Goal: Entertainment & Leisure: Consume media (video, audio)

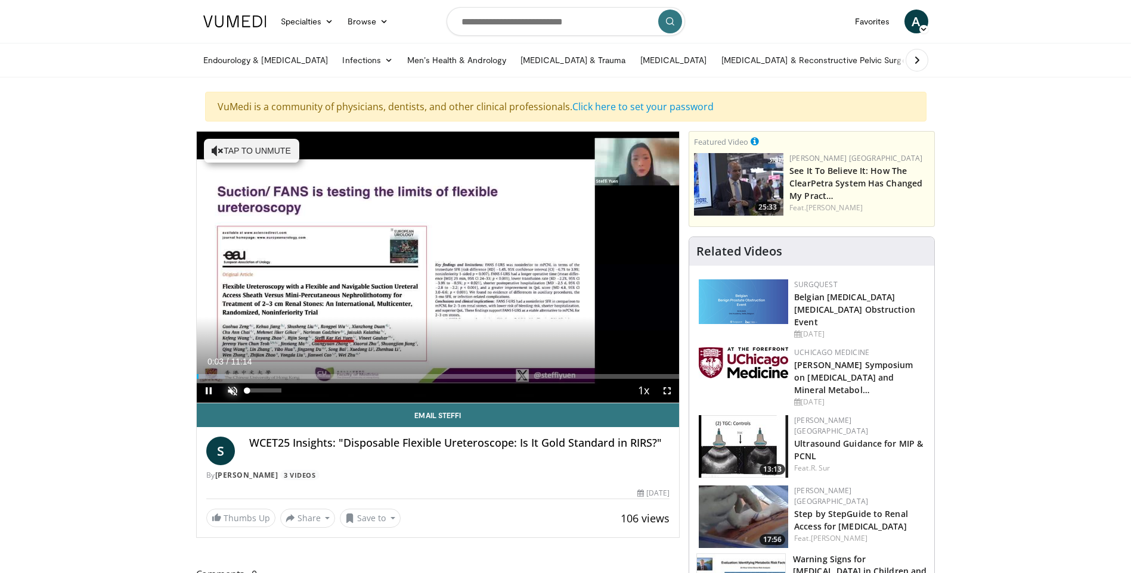
click at [235, 388] on span "Video Player" at bounding box center [233, 391] width 24 height 24
click at [665, 388] on video-js "**********" at bounding box center [438, 268] width 483 height 272
click at [665, 387] on span "Video Player" at bounding box center [667, 391] width 24 height 24
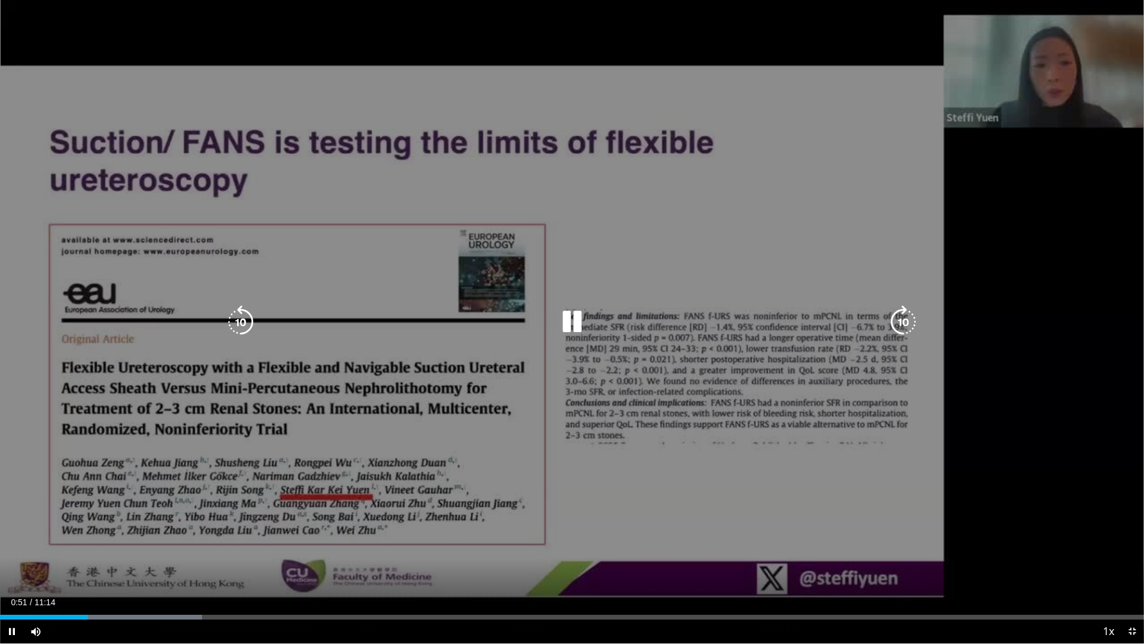
click at [736, 501] on div "10 seconds Tap to unmute" at bounding box center [572, 321] width 1144 height 643
drag, startPoint x: 969, startPoint y: 395, endPoint x: 934, endPoint y: 393, distance: 34.6
click at [970, 396] on div "10 seconds Tap to unmute" at bounding box center [572, 321] width 1144 height 643
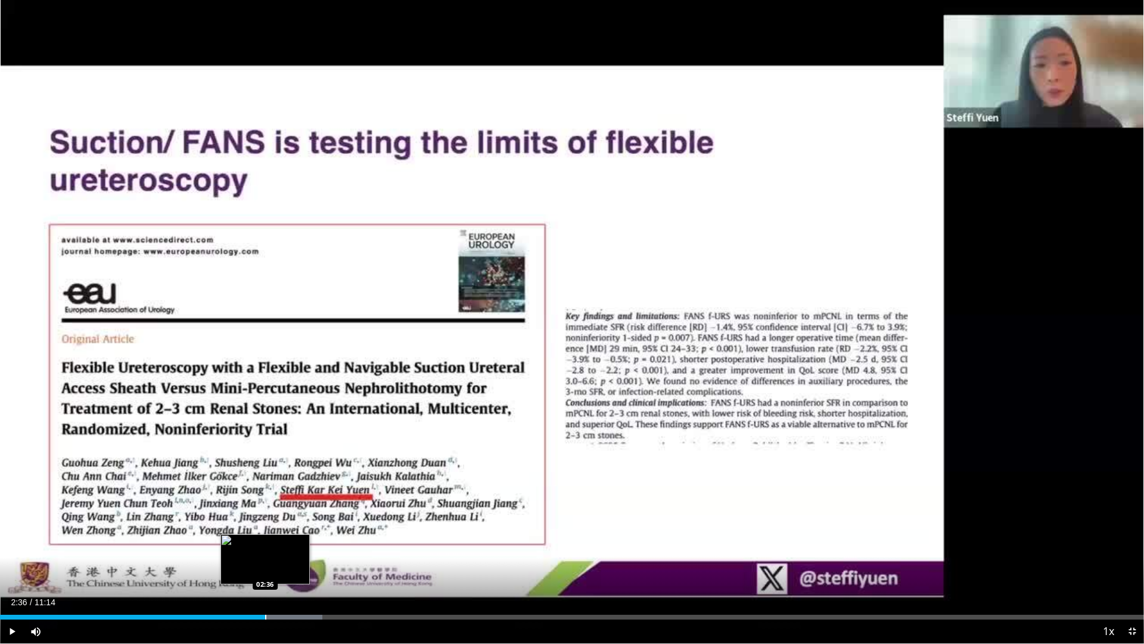
click at [265, 573] on div "Progress Bar" at bounding box center [265, 616] width 1 height 5
click at [316, 573] on video-js "**********" at bounding box center [572, 322] width 1144 height 644
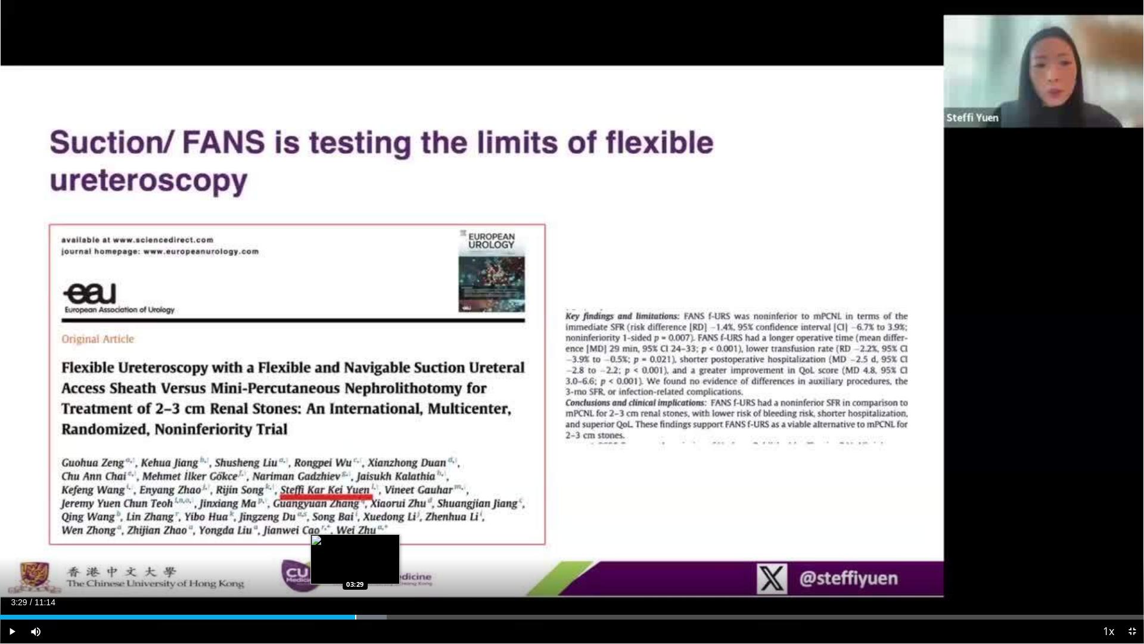
click at [355, 573] on div "Progress Bar" at bounding box center [355, 616] width 1 height 5
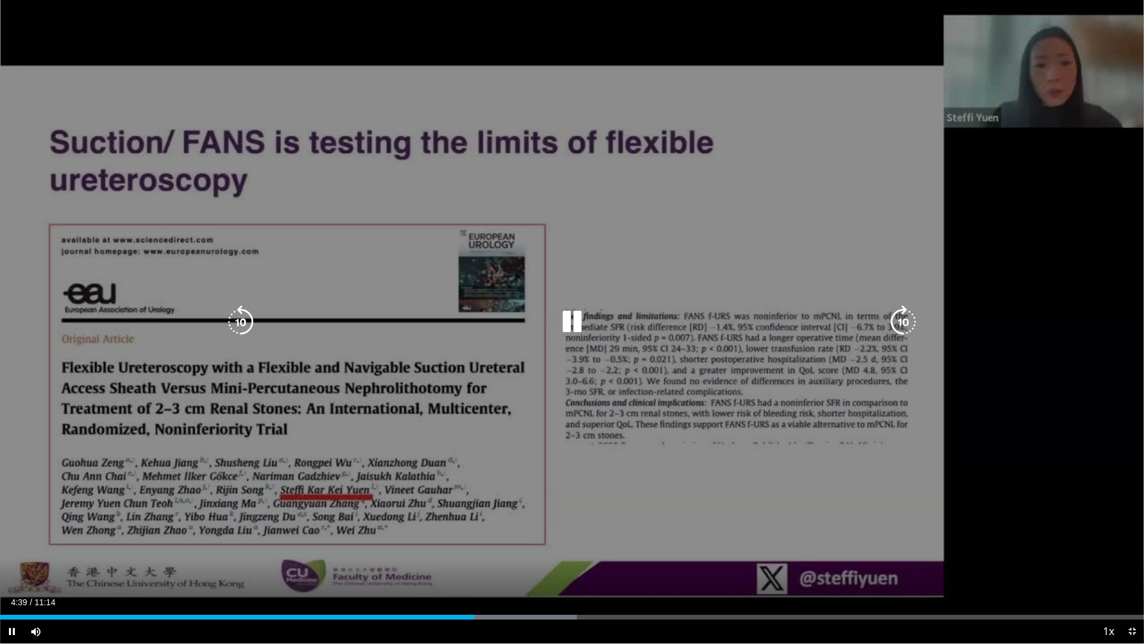
click at [515, 573] on video-js "**********" at bounding box center [572, 322] width 1144 height 644
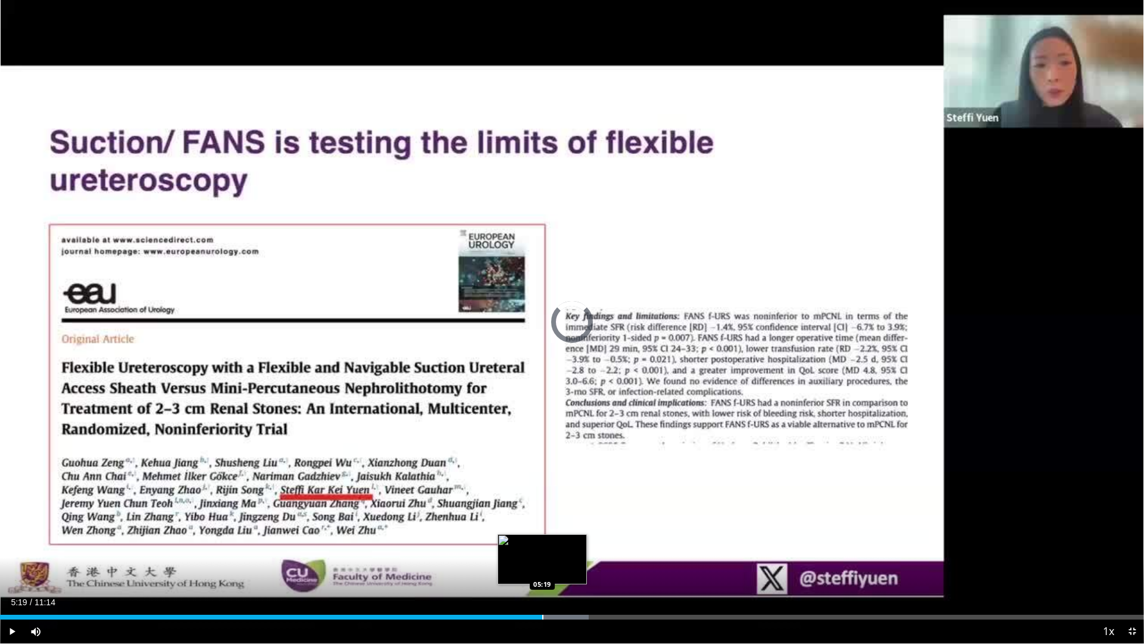
click at [542, 573] on div "Progress Bar" at bounding box center [542, 616] width 1 height 5
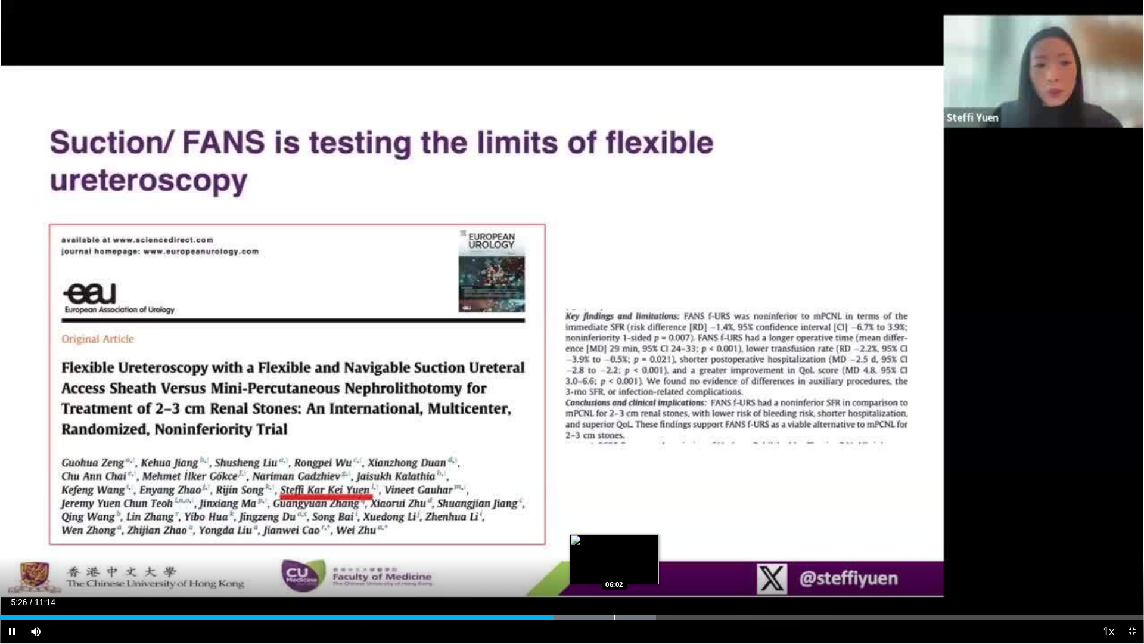
click at [615, 573] on div "Progress Bar" at bounding box center [614, 616] width 1 height 5
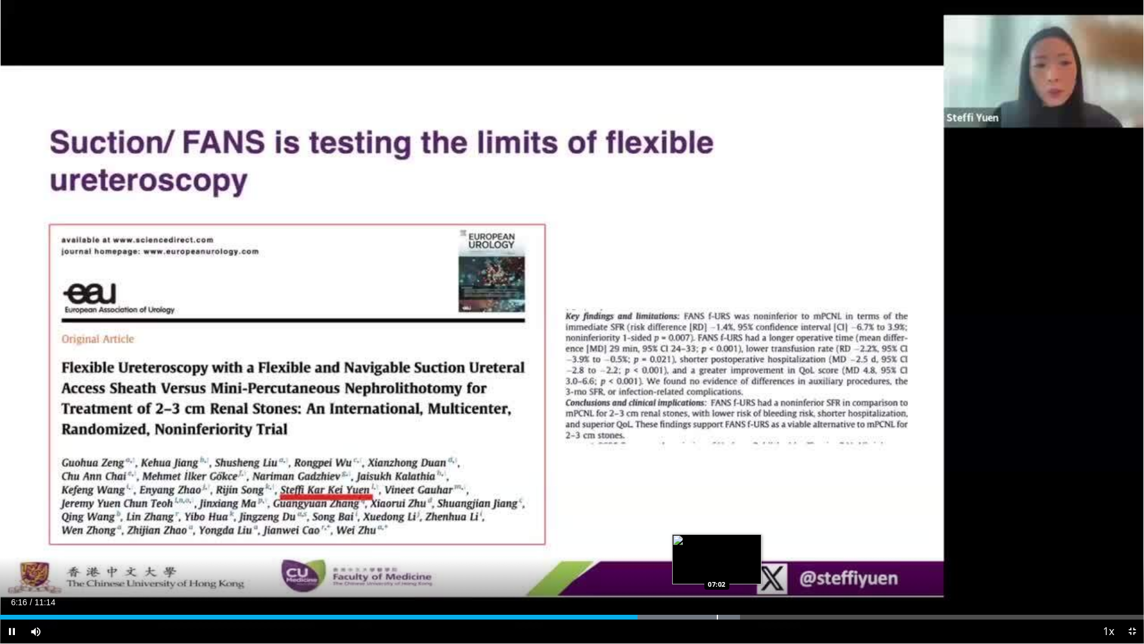
click at [718, 573] on div "Progress Bar" at bounding box center [717, 616] width 1 height 5
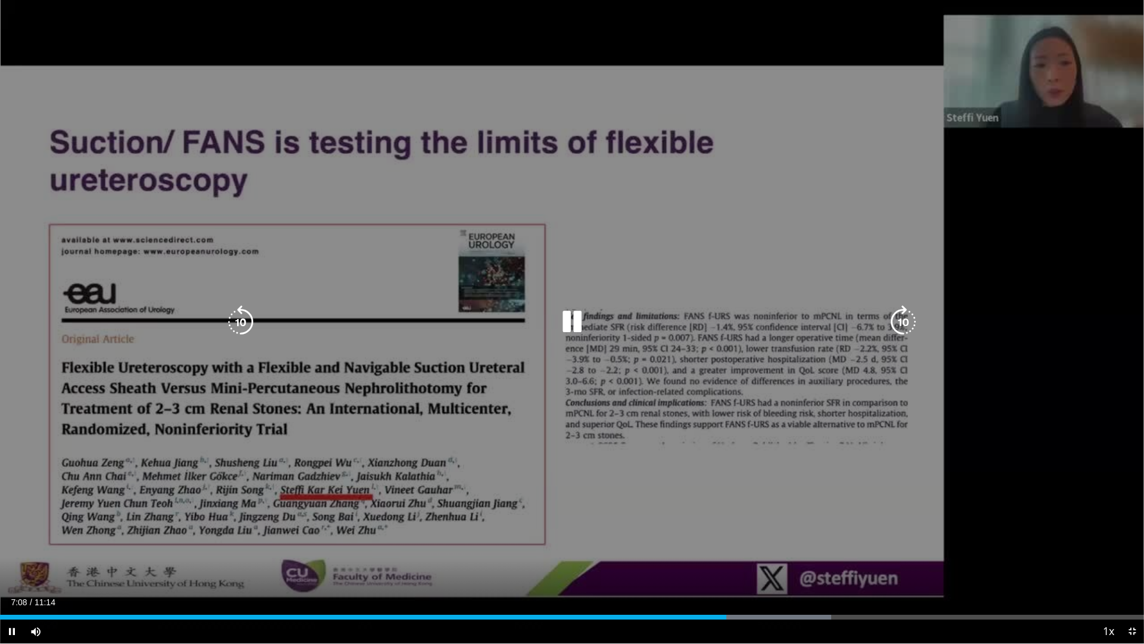
click at [835, 573] on div "Loaded : 72.64% 07:08 08:12" at bounding box center [572, 613] width 1144 height 11
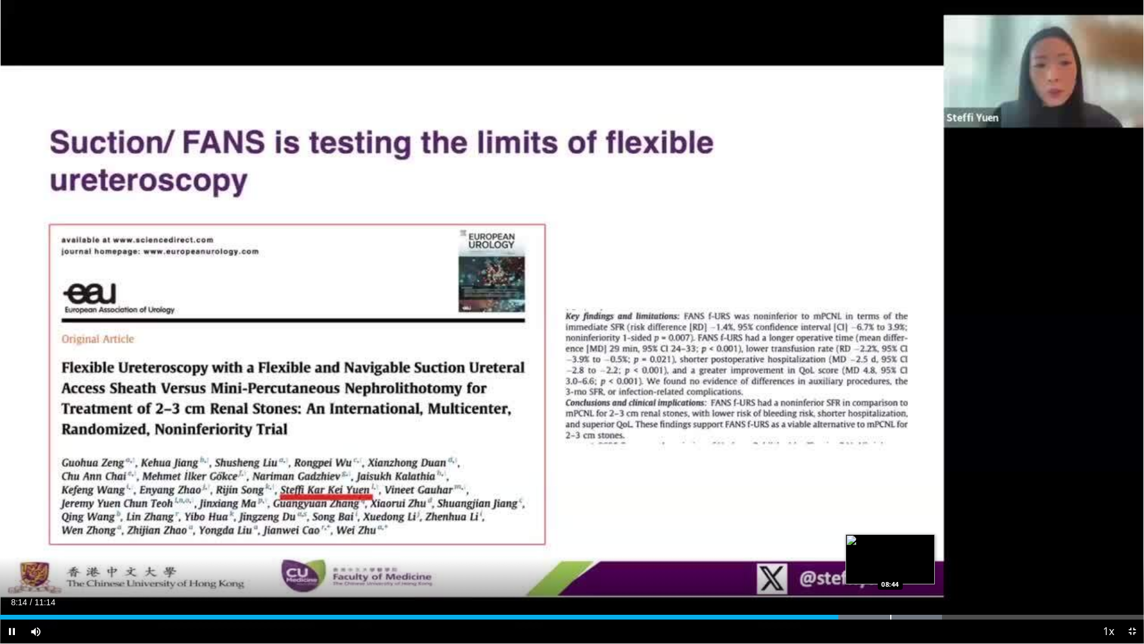
click at [890, 573] on div "Progress Bar" at bounding box center [890, 616] width 1 height 5
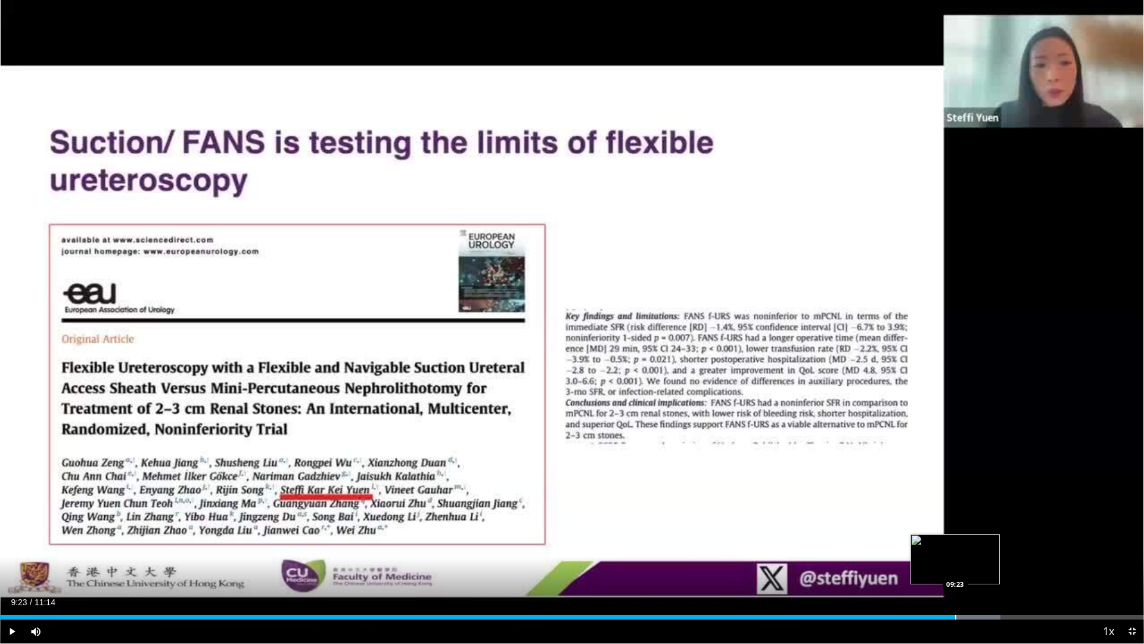
click at [955, 573] on div "Progress Bar" at bounding box center [955, 616] width 1 height 5
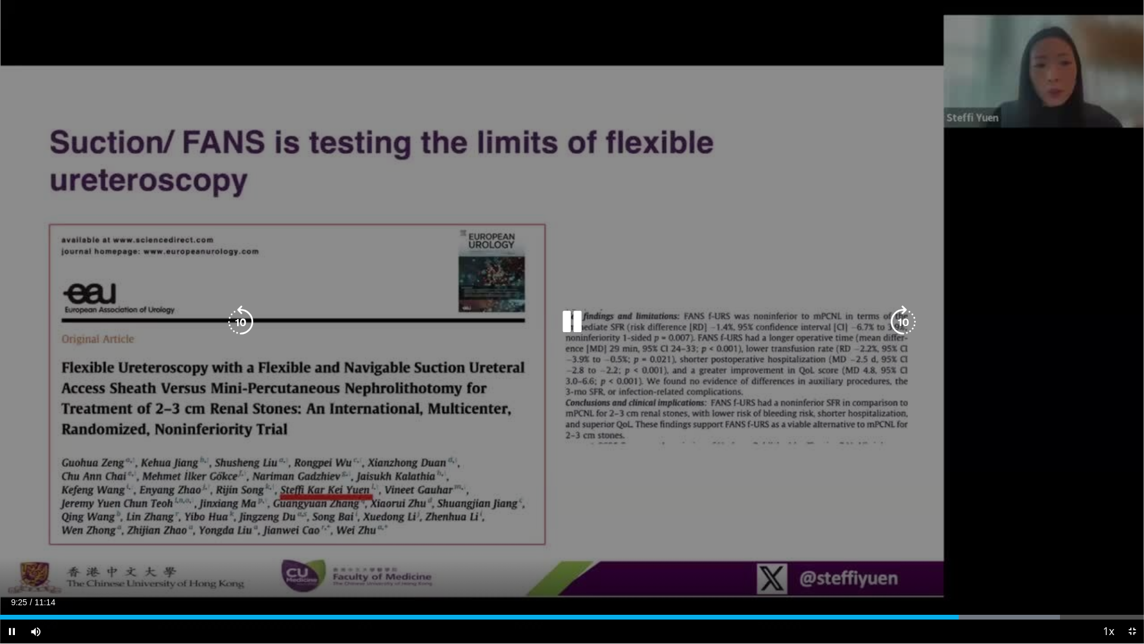
click at [1039, 94] on div "10 seconds Tap to unmute" at bounding box center [572, 321] width 1144 height 643
drag, startPoint x: 425, startPoint y: 536, endPoint x: 274, endPoint y: 539, distance: 151.4
click at [396, 529] on div "10 seconds Tap to unmute" at bounding box center [572, 321] width 1144 height 643
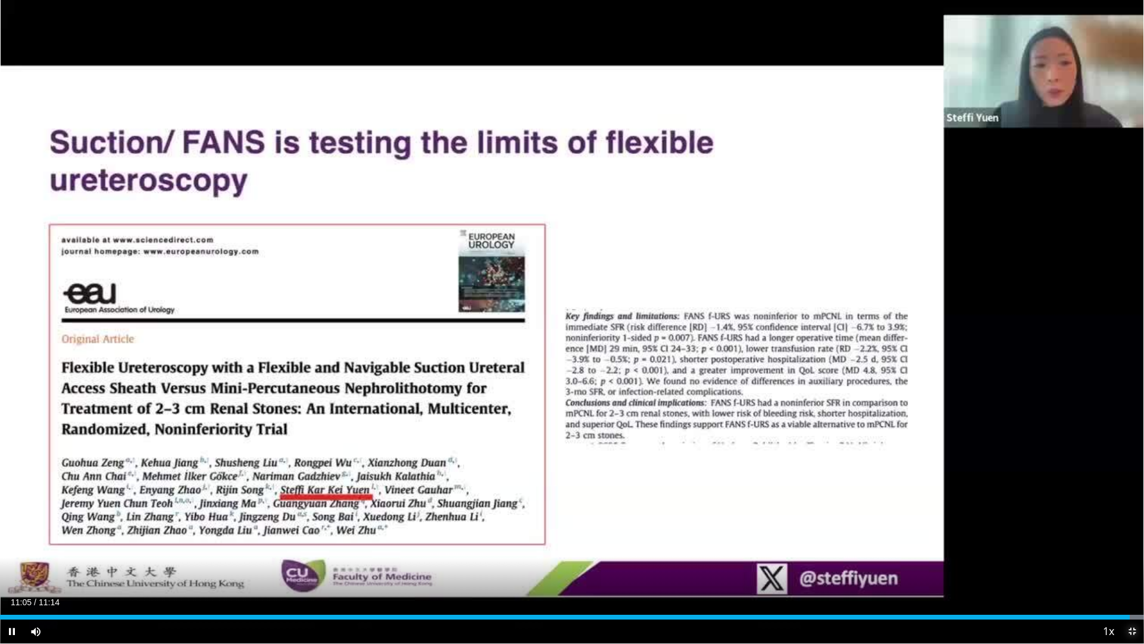
click at [1130, 573] on span "Video Player" at bounding box center [1132, 631] width 24 height 24
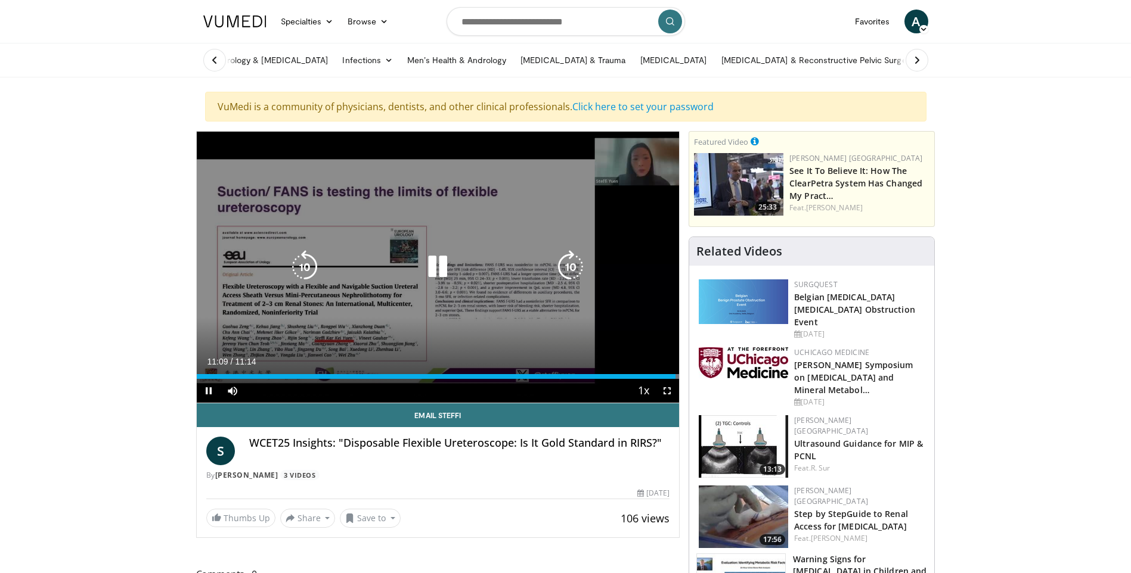
click at [434, 264] on icon "Video Player" at bounding box center [437, 266] width 33 height 33
